Goal: Ask a question

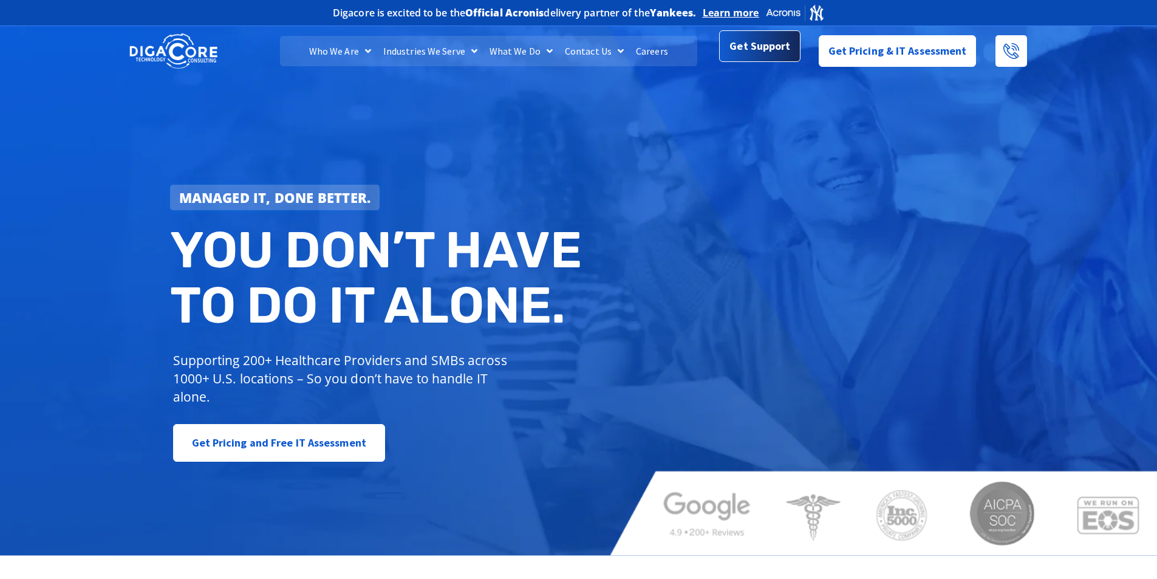
click at [763, 50] on span "Get Support" at bounding box center [759, 46] width 61 height 24
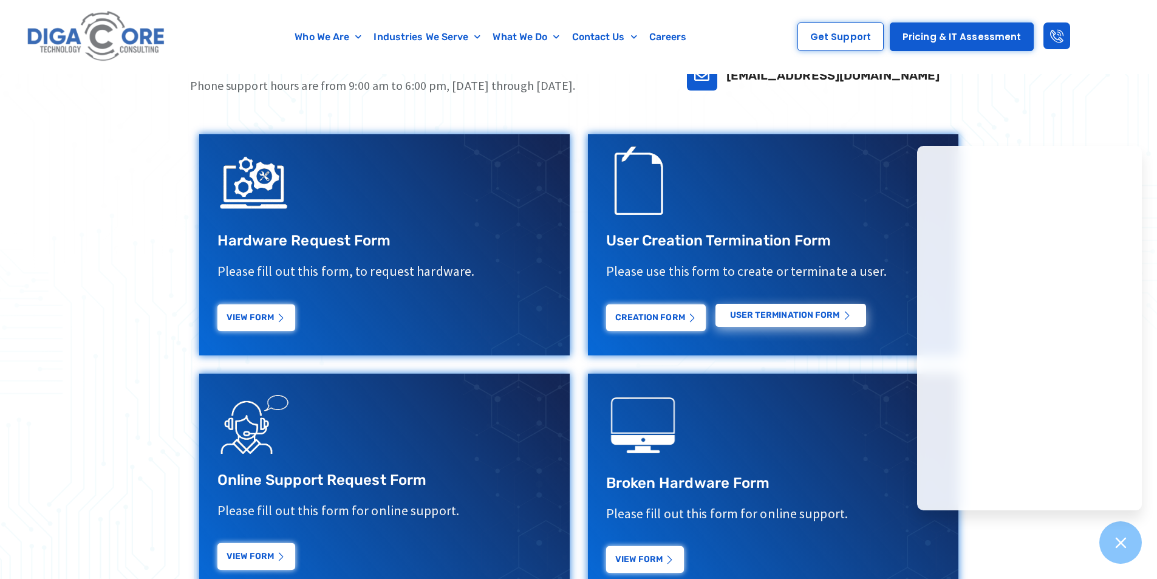
scroll to position [486, 0]
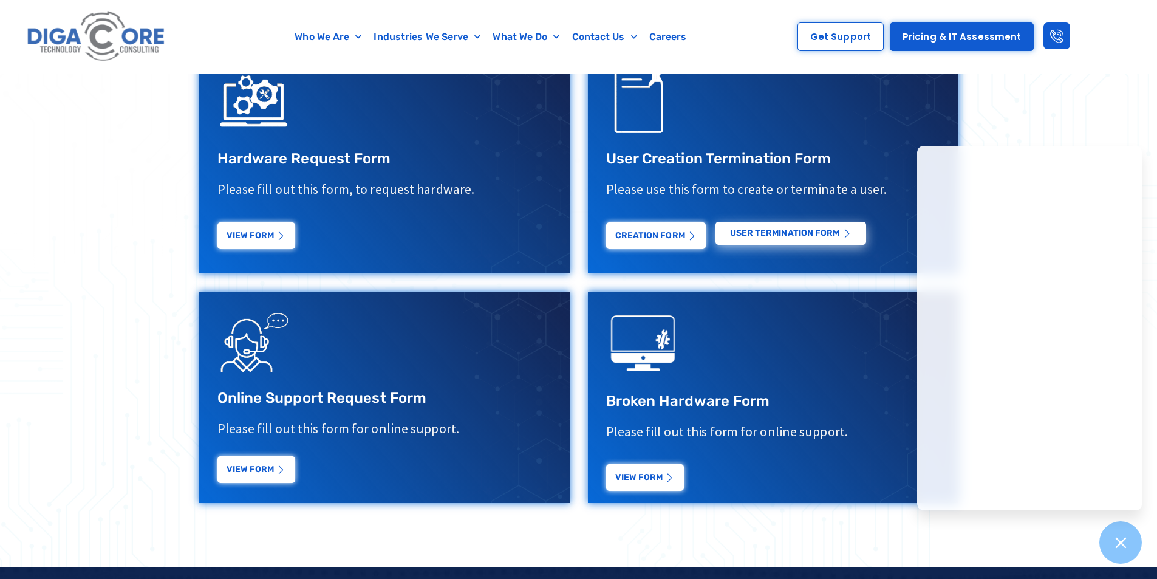
click at [258, 478] on link "View Form" at bounding box center [256, 469] width 78 height 27
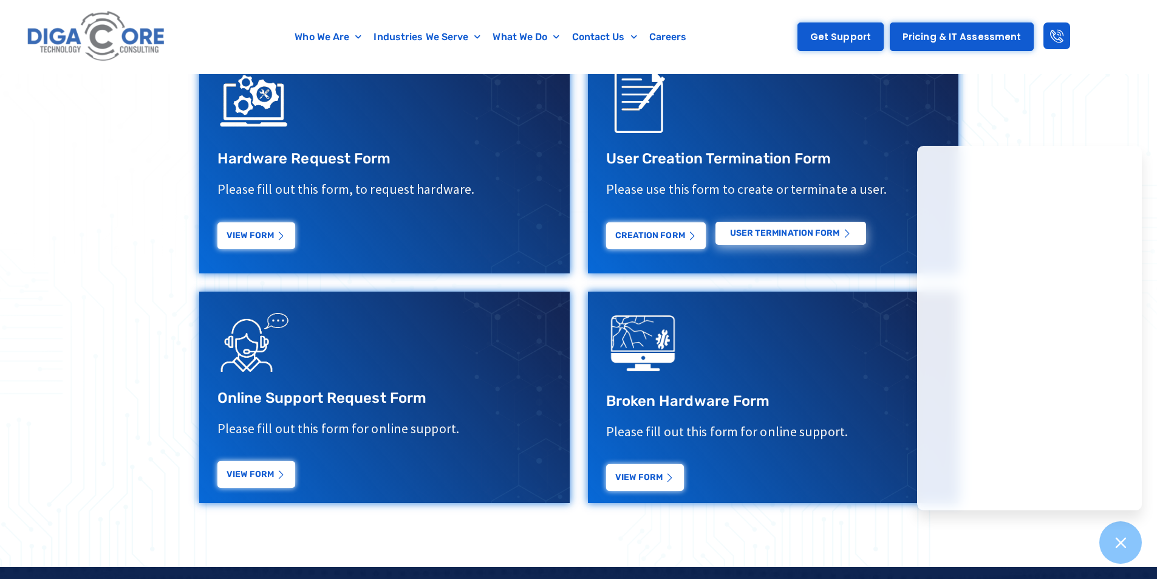
click at [868, 41] on span "Get Support" at bounding box center [840, 36] width 61 height 9
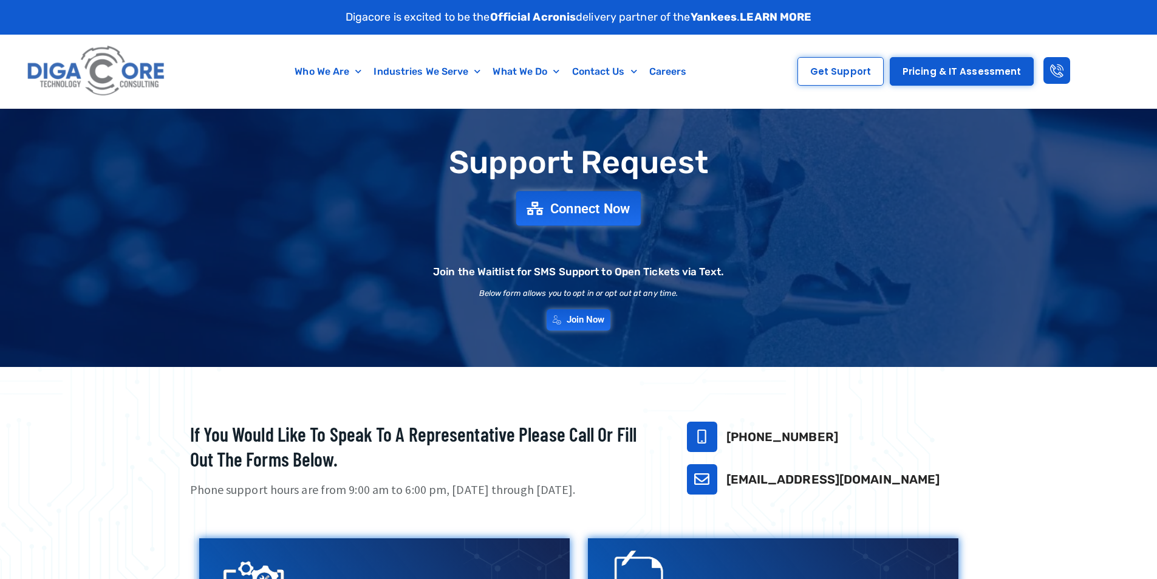
click at [604, 209] on span "Connect Now" at bounding box center [590, 208] width 80 height 13
